Goal: Task Accomplishment & Management: Use online tool/utility

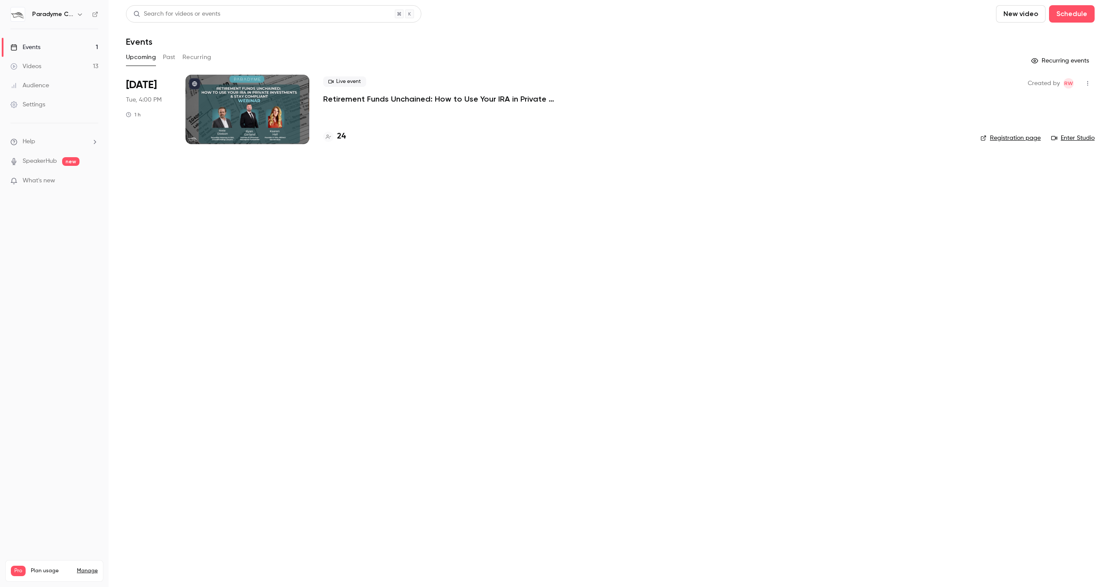
click at [1023, 135] on link "Registration page" at bounding box center [1010, 138] width 60 height 9
click at [350, 102] on p "Retirement Funds Unchained: How to Use Your IRA in Private Investments & Stay C…" at bounding box center [453, 99] width 261 height 10
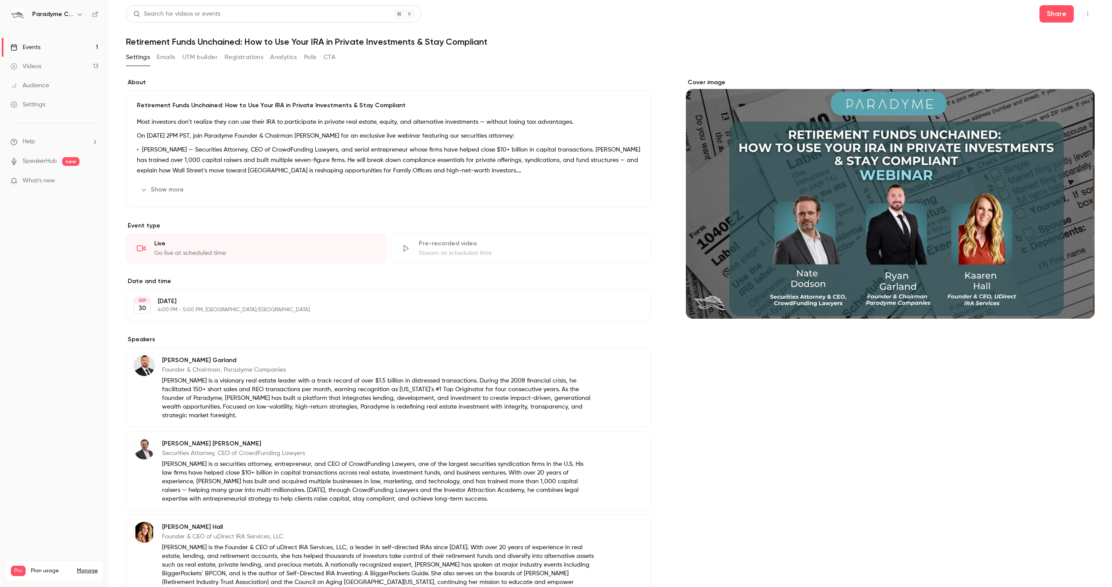
click at [231, 56] on button "Registrations" at bounding box center [244, 57] width 39 height 14
click at [36, 18] on h6 "Paradyme Companies" at bounding box center [52, 14] width 41 height 9
click at [15, 17] on img at bounding box center [18, 14] width 14 height 14
click at [50, 48] on link "Events 1" at bounding box center [54, 47] width 109 height 19
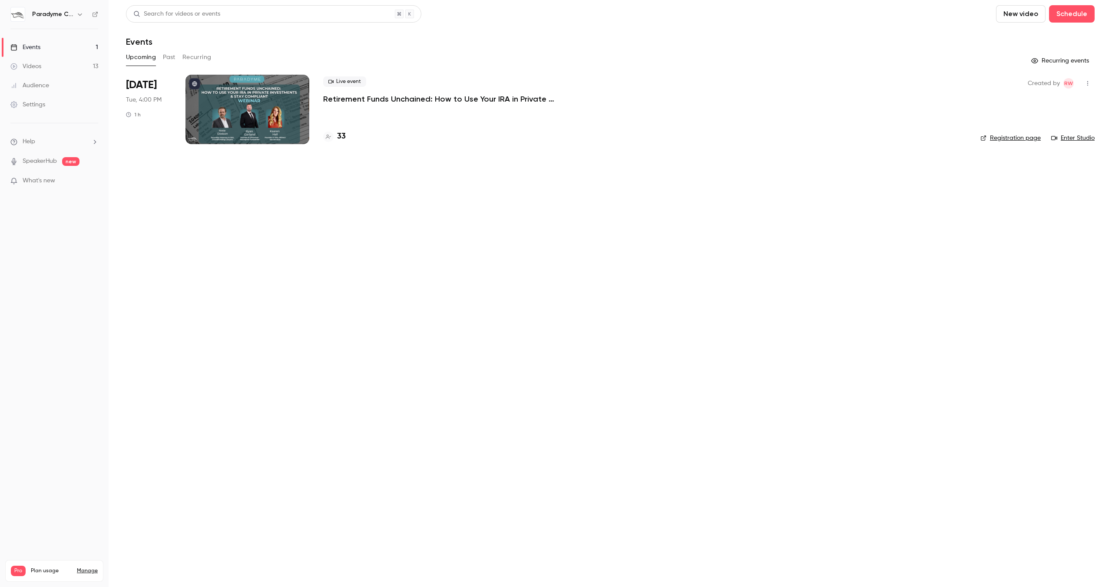
click at [934, 101] on div "Live event Retirement Funds Unchained: How to Use Your IRA in Private Investmen…" at bounding box center [644, 90] width 643 height 28
click at [260, 108] on div at bounding box center [247, 109] width 124 height 69
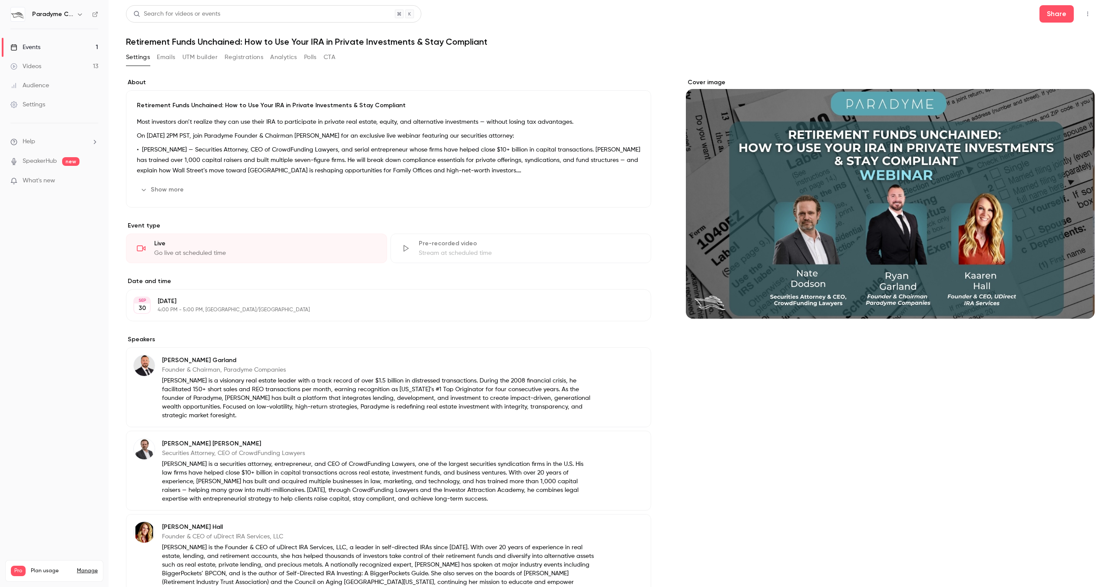
click at [1087, 18] on button "button" at bounding box center [1088, 14] width 14 height 14
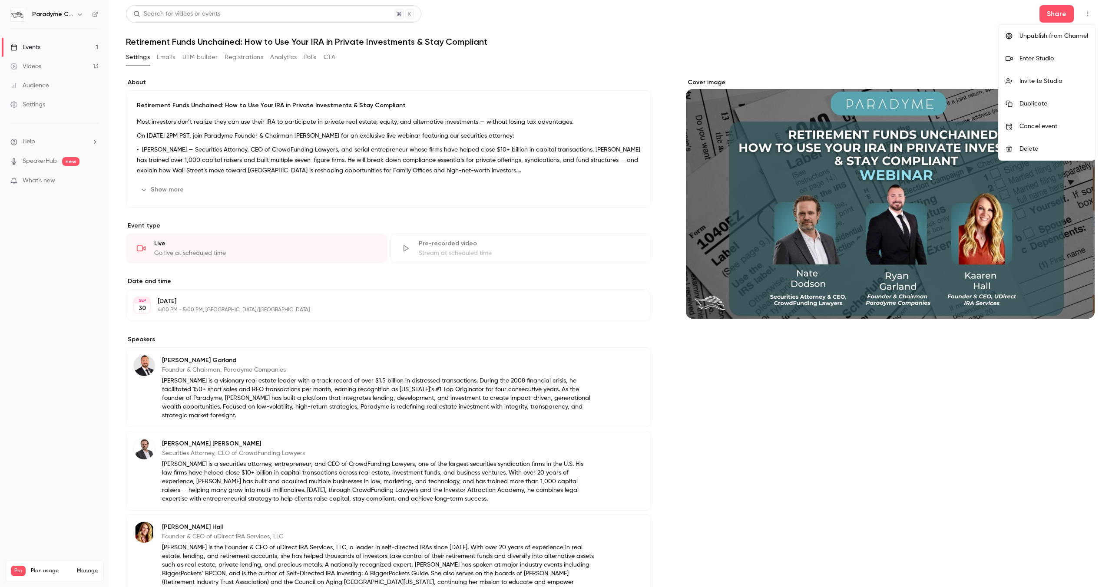
click at [1068, 61] on div "Enter Studio" at bounding box center [1053, 58] width 69 height 9
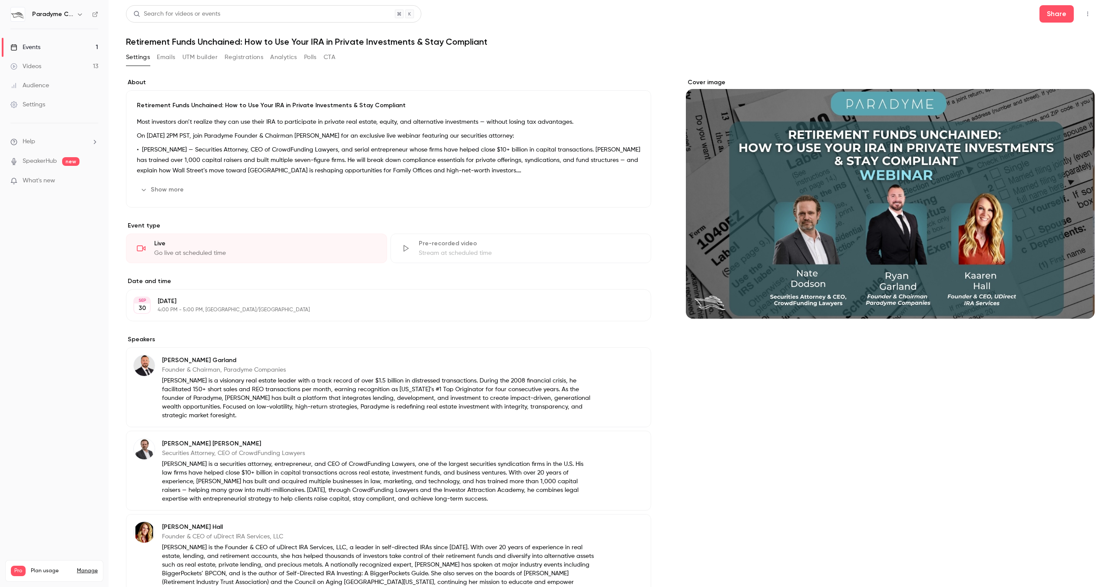
click at [56, 51] on link "Events 1" at bounding box center [54, 47] width 109 height 19
